Goal: Find specific page/section

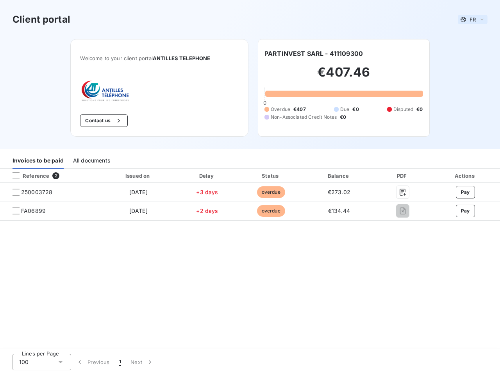
click at [473, 20] on span "FR" at bounding box center [473, 19] width 6 height 6
click at [103, 121] on button "Contact us" at bounding box center [103, 121] width 47 height 13
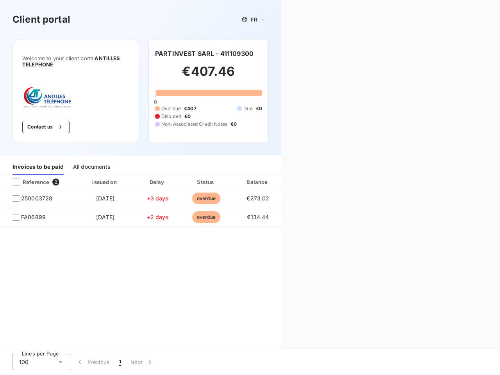
click at [314, 54] on div "Contact us Fill out the form below, and a member of our team will get back to y…" at bounding box center [390, 187] width 219 height 375
click at [38, 161] on div "Invoices to be paid" at bounding box center [38, 167] width 51 height 16
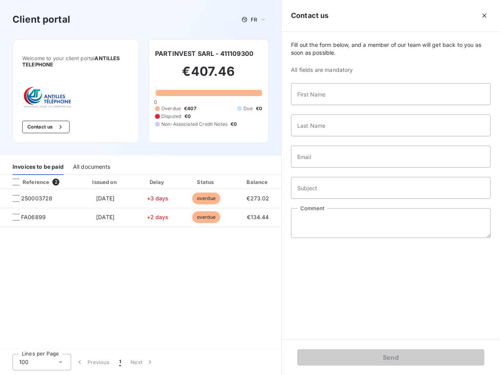
click at [91, 161] on div "All documents" at bounding box center [91, 167] width 37 height 16
